Goal: Find specific page/section: Find specific page/section

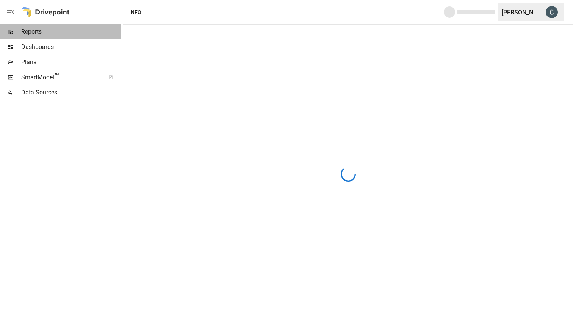
click at [30, 33] on span "Reports" at bounding box center [71, 31] width 100 height 9
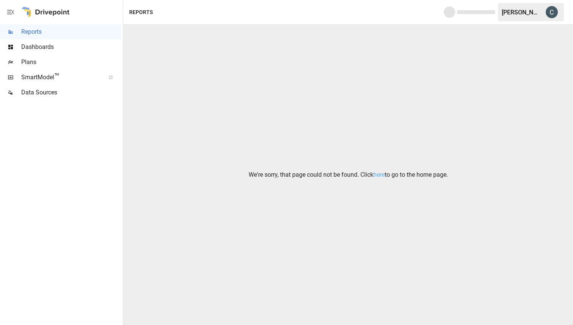
click at [30, 46] on span "Dashboards" at bounding box center [71, 46] width 100 height 9
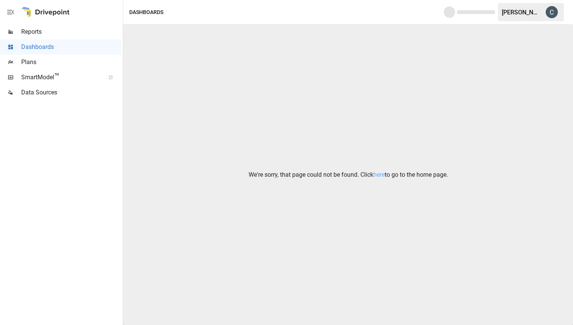
click at [44, 11] on div at bounding box center [45, 12] width 48 height 24
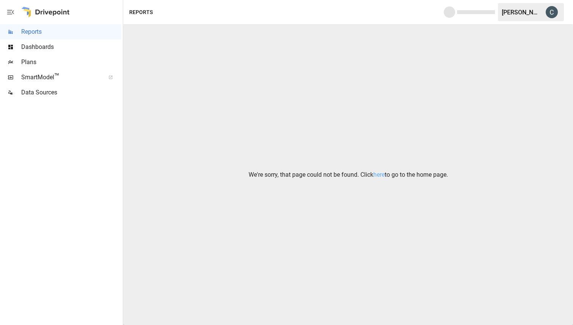
click at [510, 12] on div "[PERSON_NAME]" at bounding box center [520, 12] width 39 height 7
click at [53, 90] on span "Data Sources" at bounding box center [71, 92] width 100 height 9
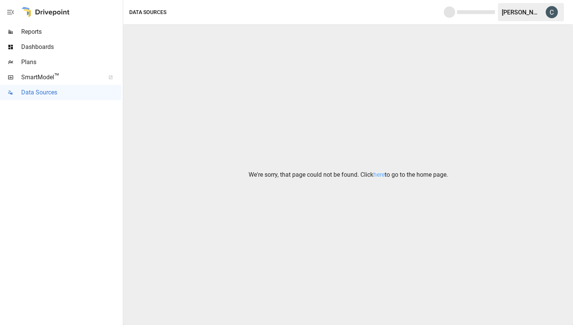
click at [49, 78] on span "SmartModel ™" at bounding box center [60, 77] width 79 height 9
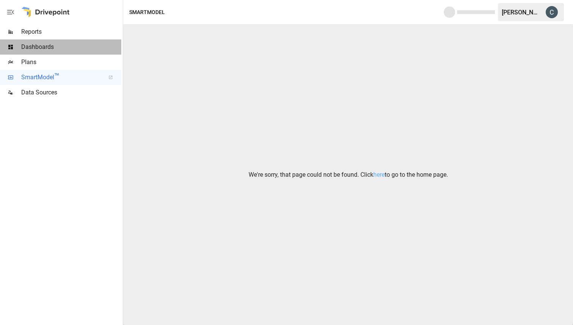
click at [37, 45] on span "Dashboards" at bounding box center [71, 46] width 100 height 9
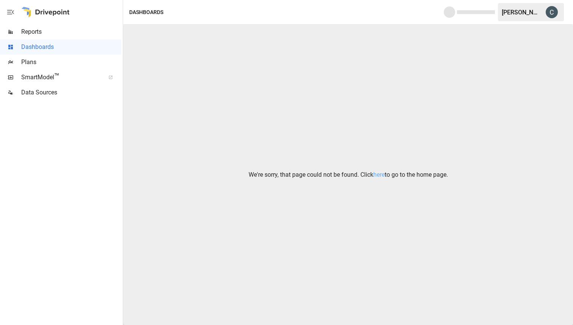
click at [35, 64] on span "Plans" at bounding box center [71, 62] width 100 height 9
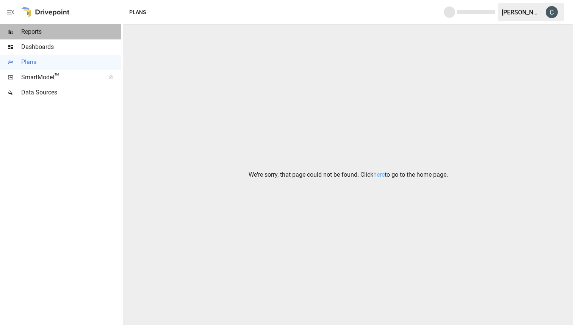
click at [35, 32] on span "Reports" at bounding box center [71, 31] width 100 height 9
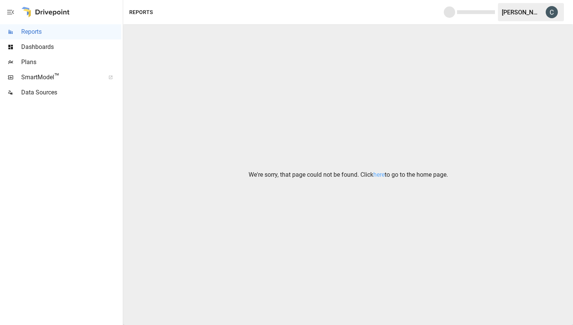
click at [36, 13] on div at bounding box center [45, 12] width 48 height 24
click at [378, 175] on link "here" at bounding box center [378, 174] width 11 height 7
